Goal: Task Accomplishment & Management: Use online tool/utility

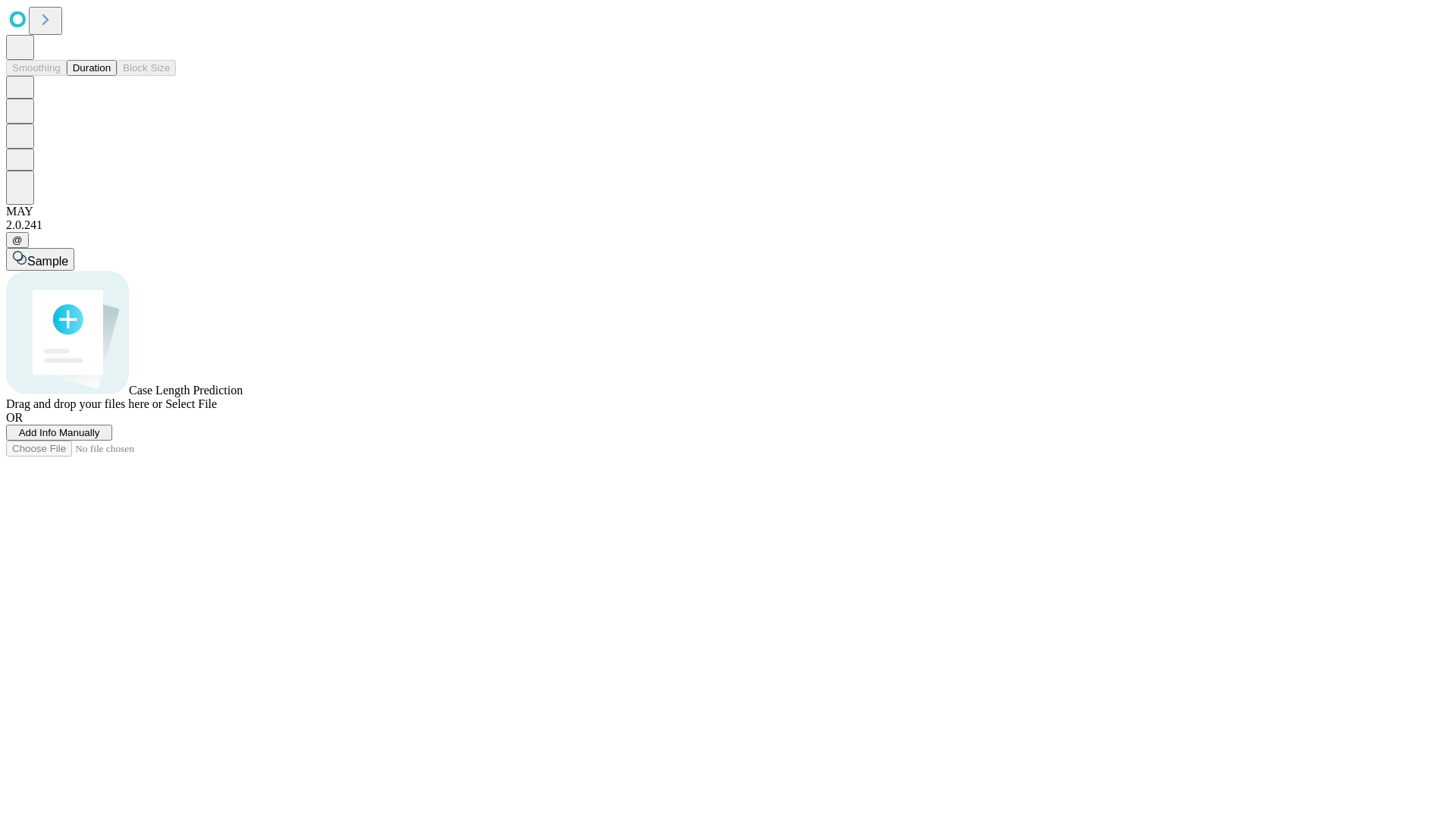
click at [111, 76] on button "Duration" at bounding box center [91, 67] width 50 height 16
click at [100, 438] on span "Add Info Manually" at bounding box center [60, 433] width 82 height 11
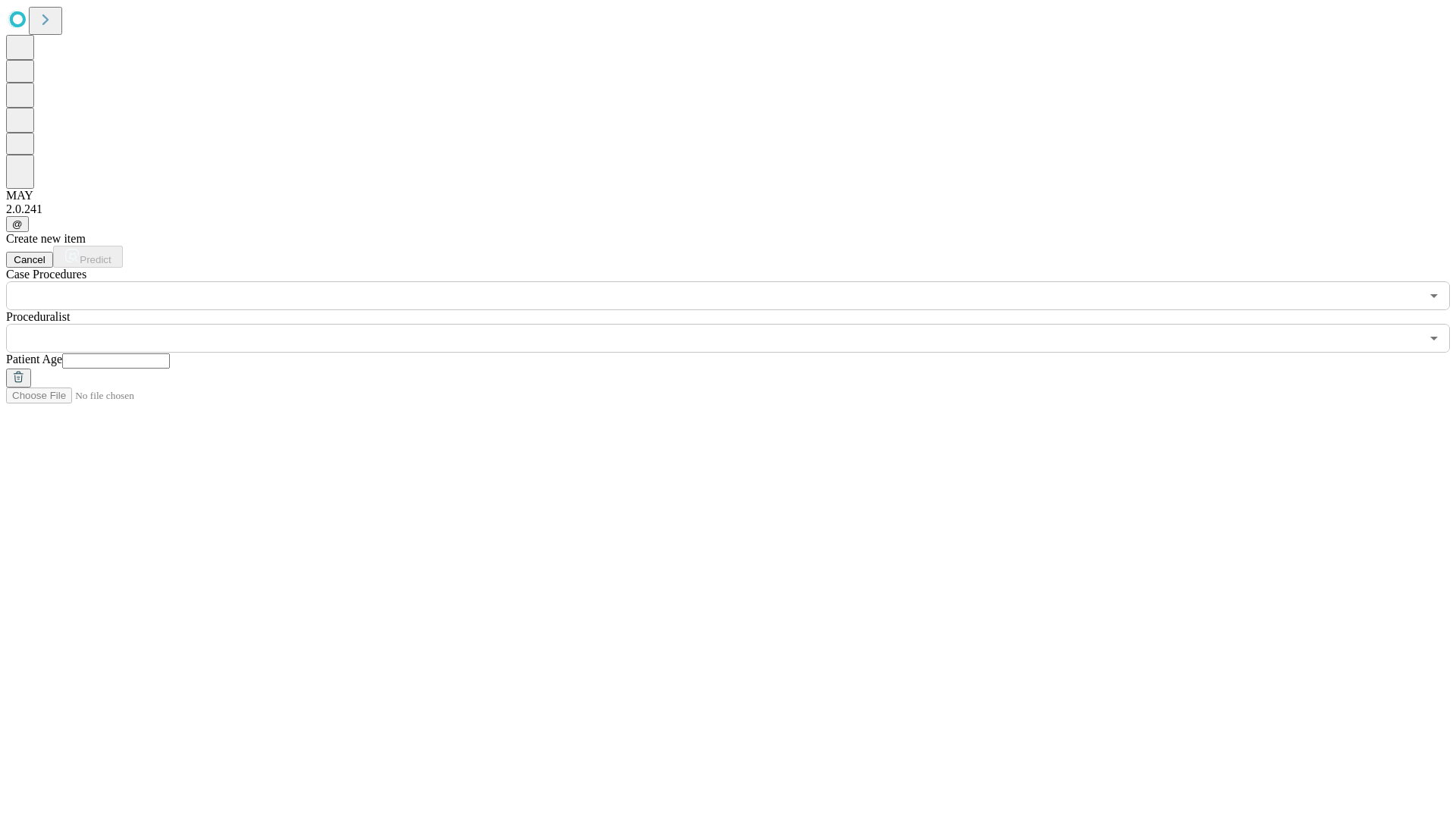
click at [170, 353] on input "text" at bounding box center [116, 361] width 107 height 15
type input "**"
click at [738, 324] on input "text" at bounding box center [713, 338] width 1414 height 28
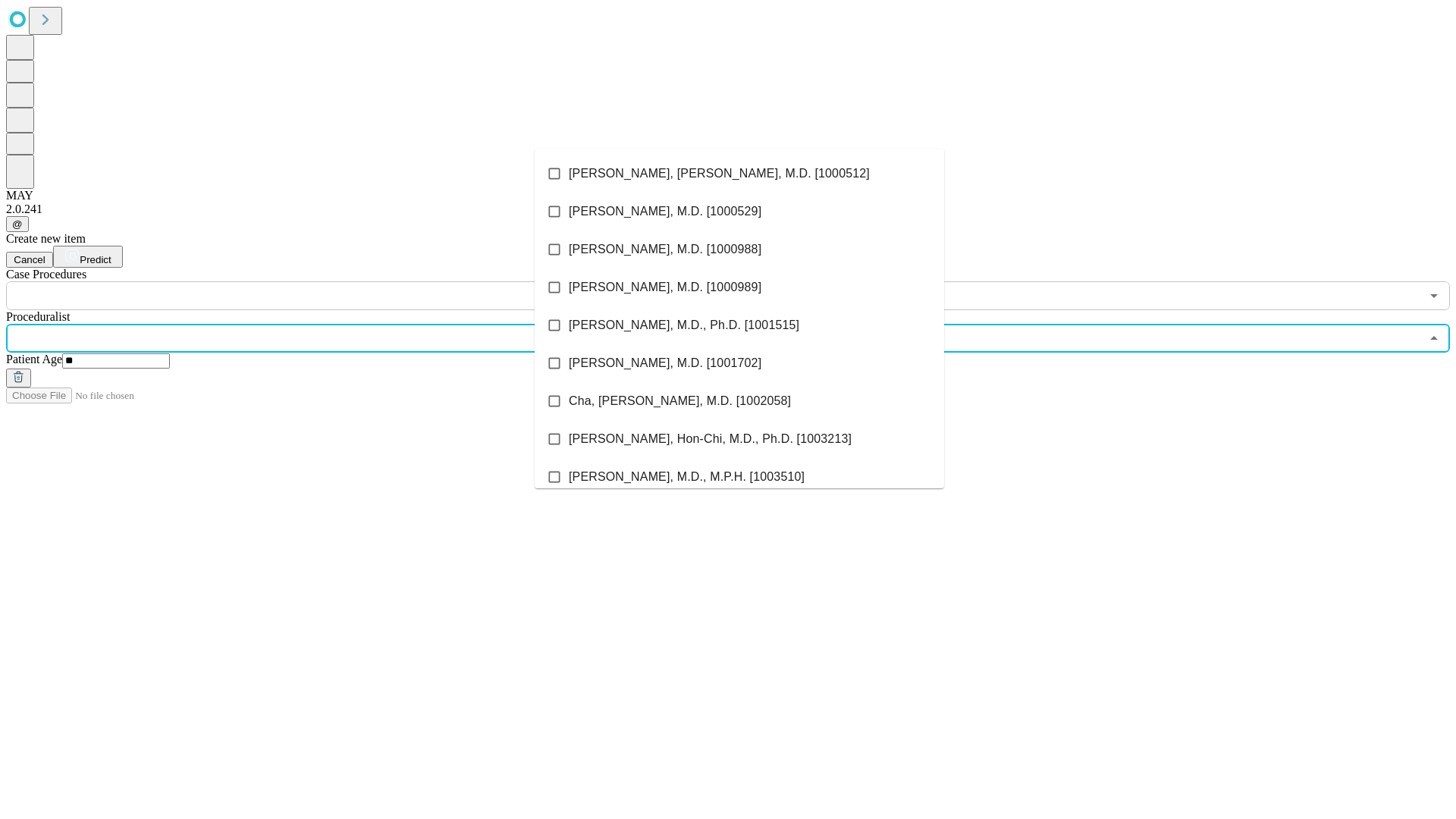
click at [739, 174] on li "[PERSON_NAME], [PERSON_NAME], M.D. [1000512]" at bounding box center [739, 174] width 410 height 38
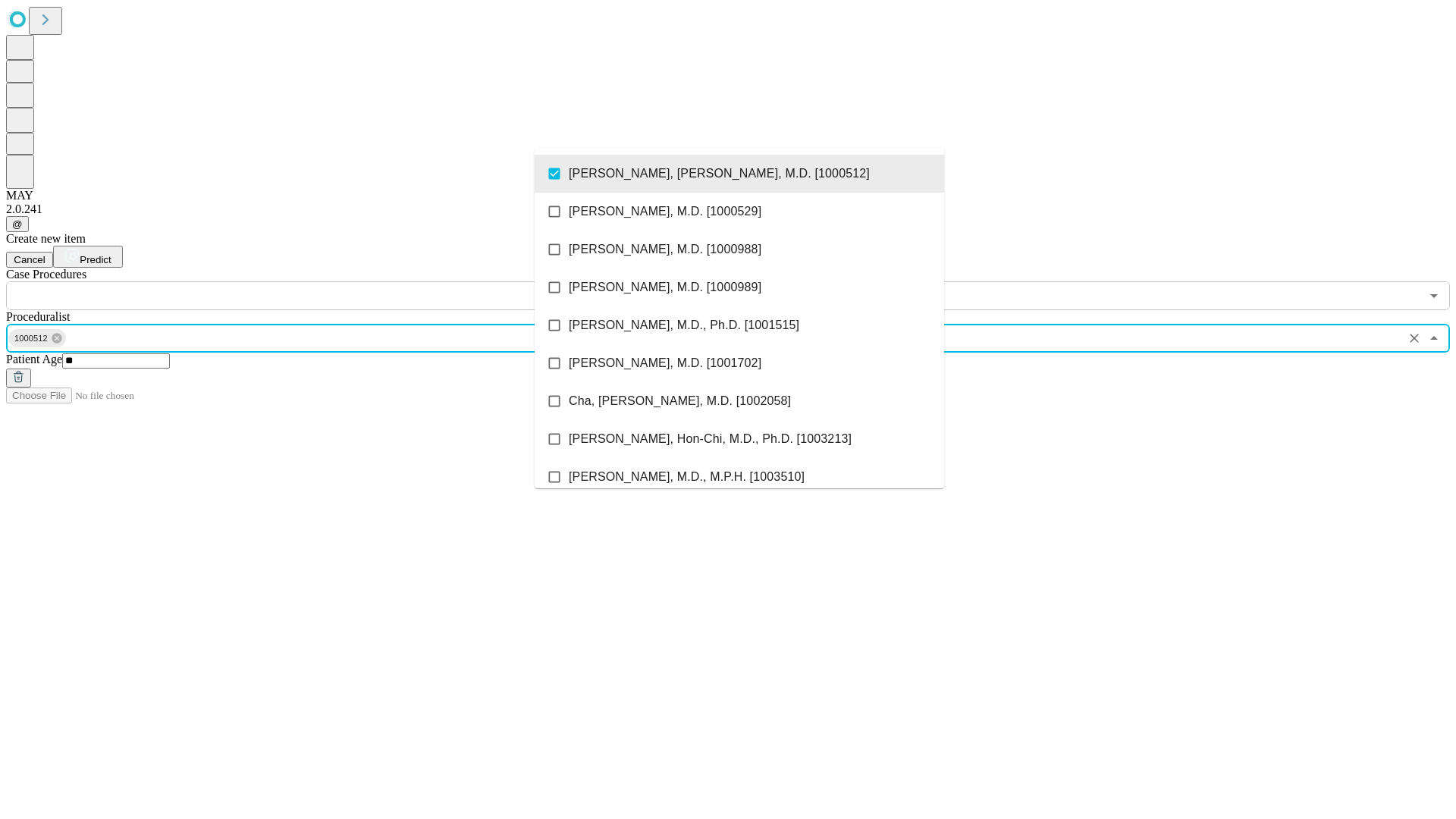
click at [319, 281] on input "text" at bounding box center [713, 295] width 1414 height 28
